Goal: Navigation & Orientation: Find specific page/section

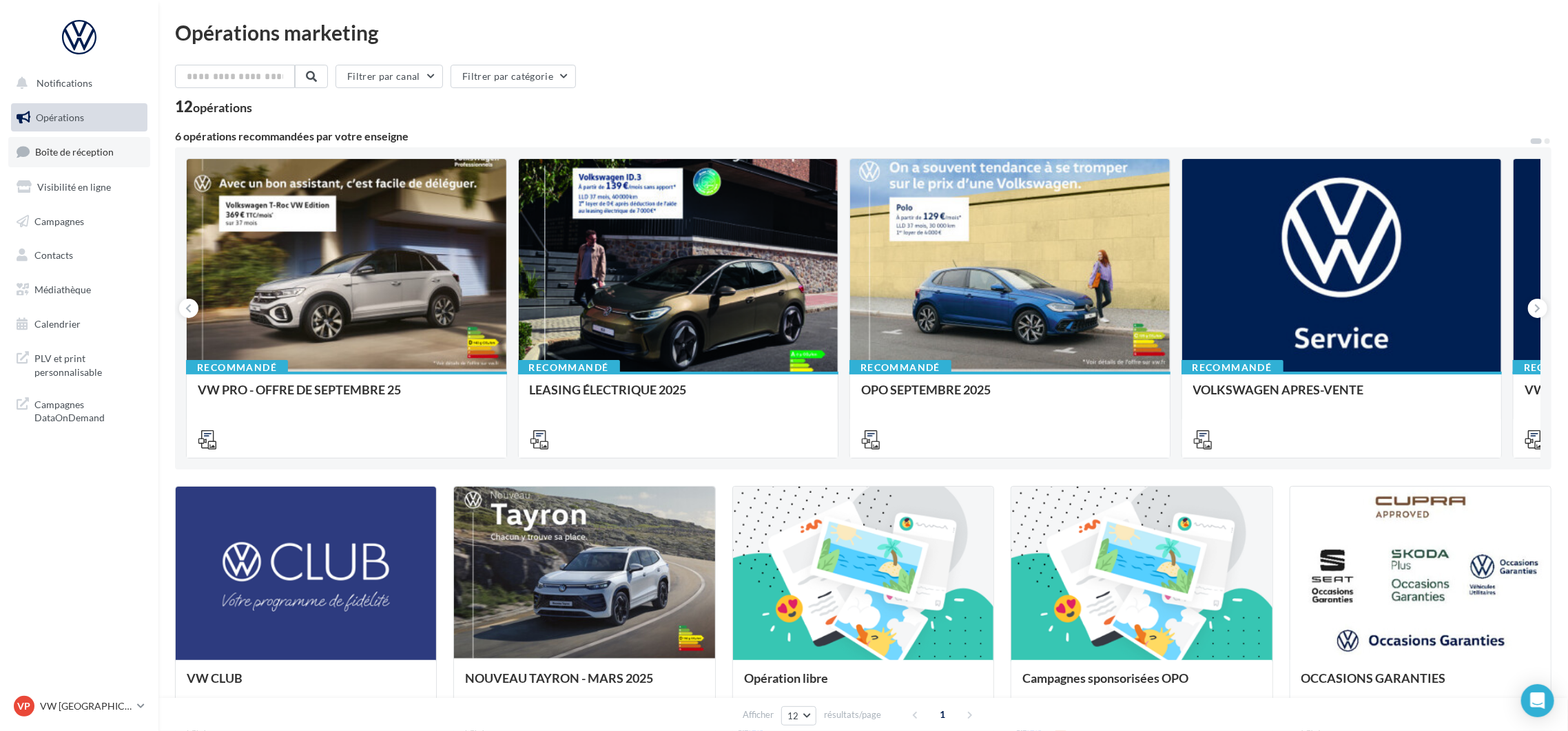
click at [78, 158] on link "Boîte de réception" at bounding box center [79, 152] width 142 height 30
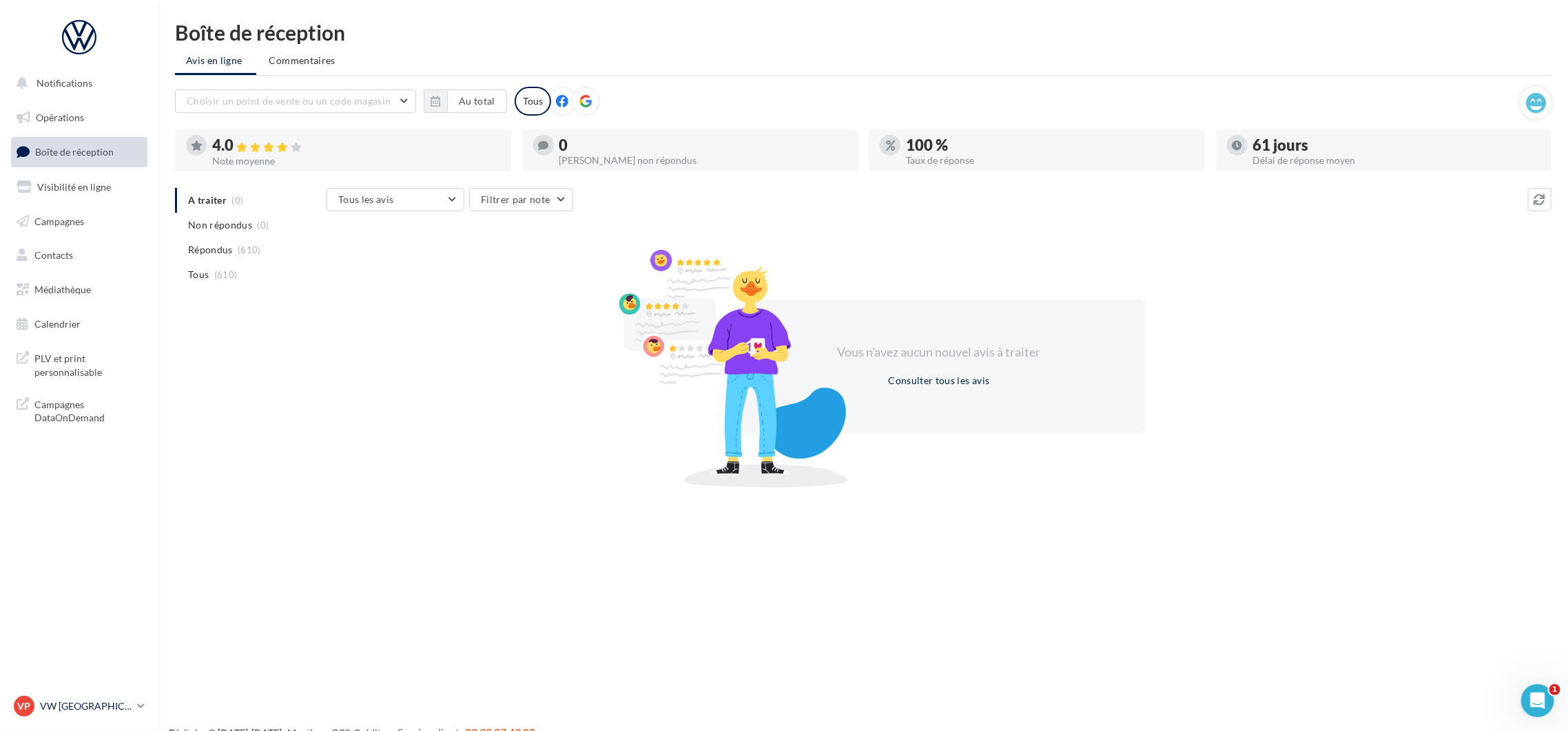
click at [77, 711] on p "VW [GEOGRAPHIC_DATA] 20" at bounding box center [85, 707] width 91 height 14
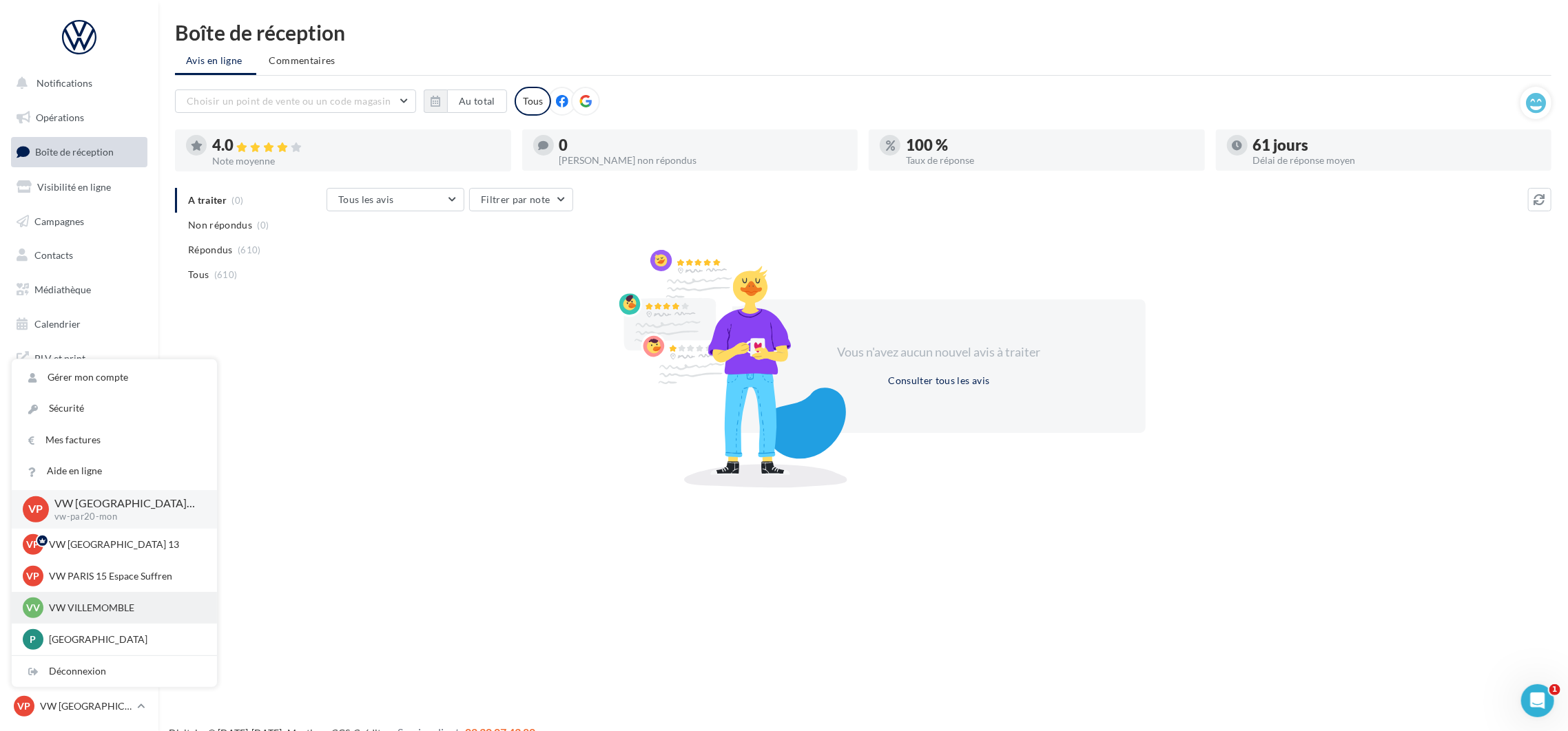
click at [90, 602] on p "VW VILLEMOMBLE" at bounding box center [124, 608] width 152 height 14
